Goal: Task Accomplishment & Management: Manage account settings

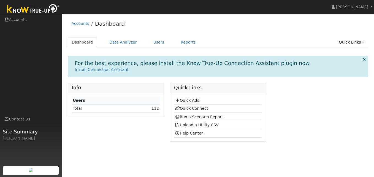
click at [156, 108] on link "112" at bounding box center [155, 108] width 7 height 4
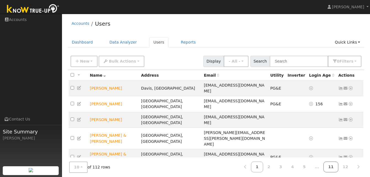
click at [336, 169] on link "11" at bounding box center [331, 167] width 15 height 11
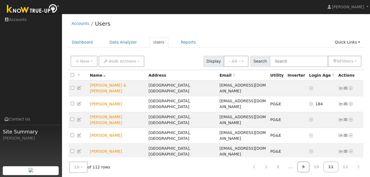
click at [309, 168] on link "9" at bounding box center [304, 167] width 12 height 11
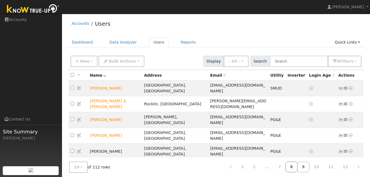
click at [298, 168] on link "8" at bounding box center [292, 167] width 12 height 11
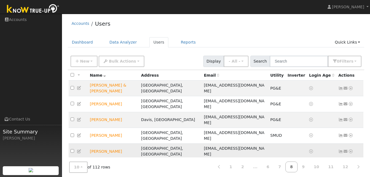
click at [105, 144] on td "Les Ocsenas" at bounding box center [113, 152] width 51 height 16
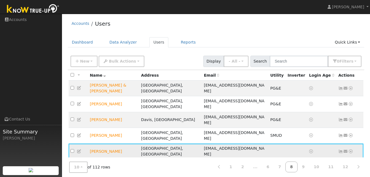
click at [80, 149] on icon at bounding box center [79, 151] width 5 height 4
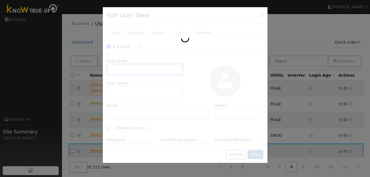
checkbox input "true"
type input "Les"
type input "Ocsenas"
type input "ocsenas@sbcglobal.net"
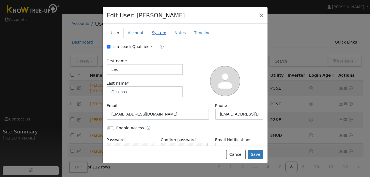
click at [154, 34] on link "System" at bounding box center [159, 33] width 23 height 10
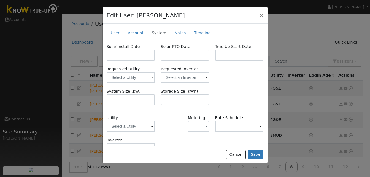
click at [151, 127] on span at bounding box center [152, 127] width 2 height 6
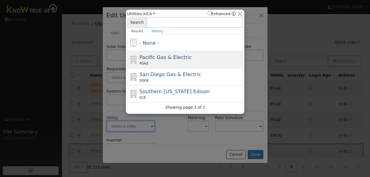
click at [143, 61] on div "Pacific Gas & Electric PG&E" at bounding box center [191, 59] width 102 height 12
type input "PG&E"
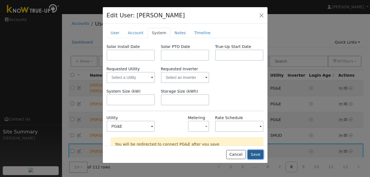
click at [256, 155] on button "Save" at bounding box center [256, 154] width 16 height 9
